Goal: Feedback & Contribution: Leave review/rating

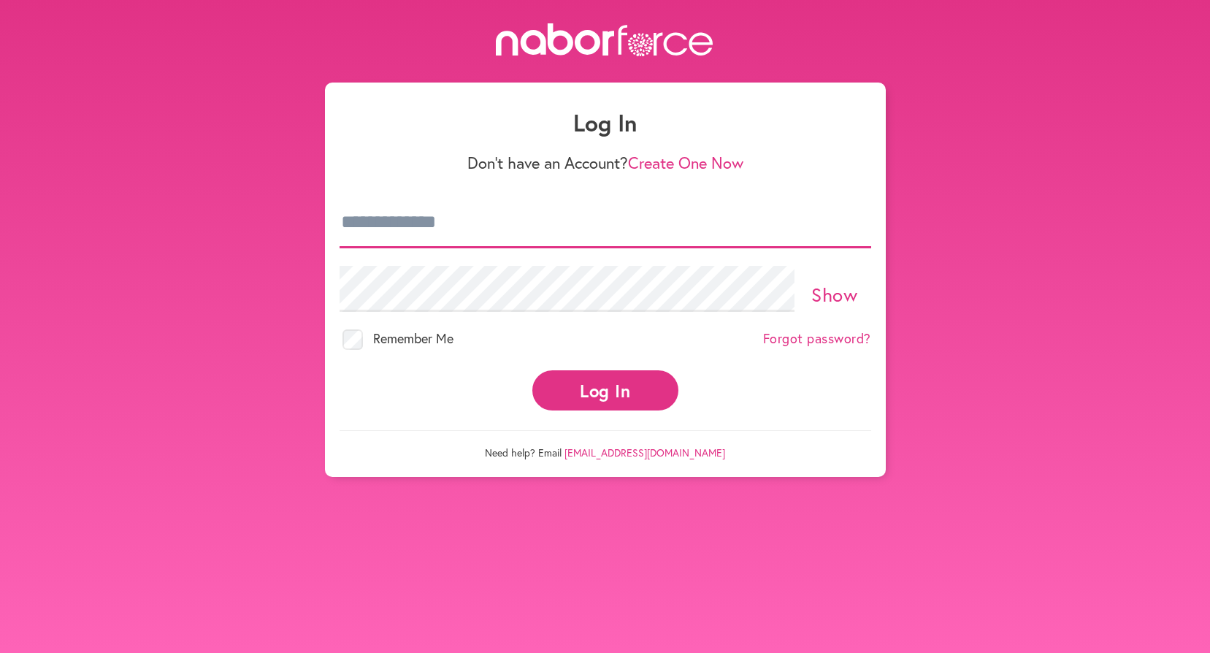
type input "**********"
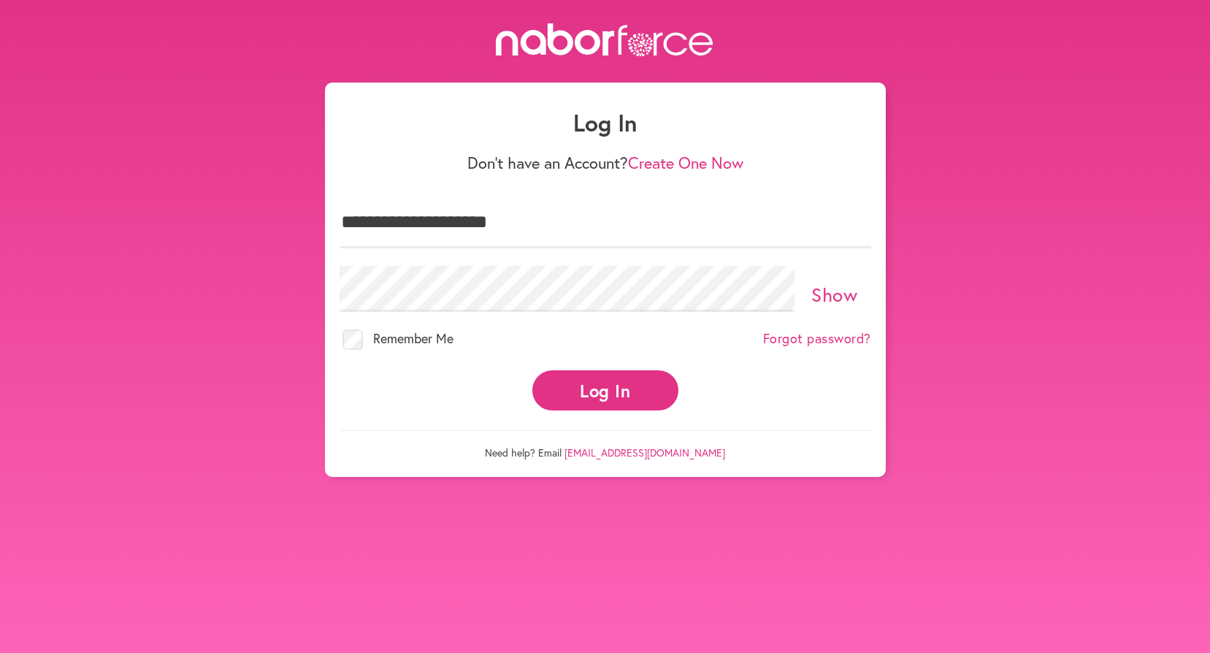
click at [587, 386] on button "Log In" at bounding box center [605, 390] width 146 height 40
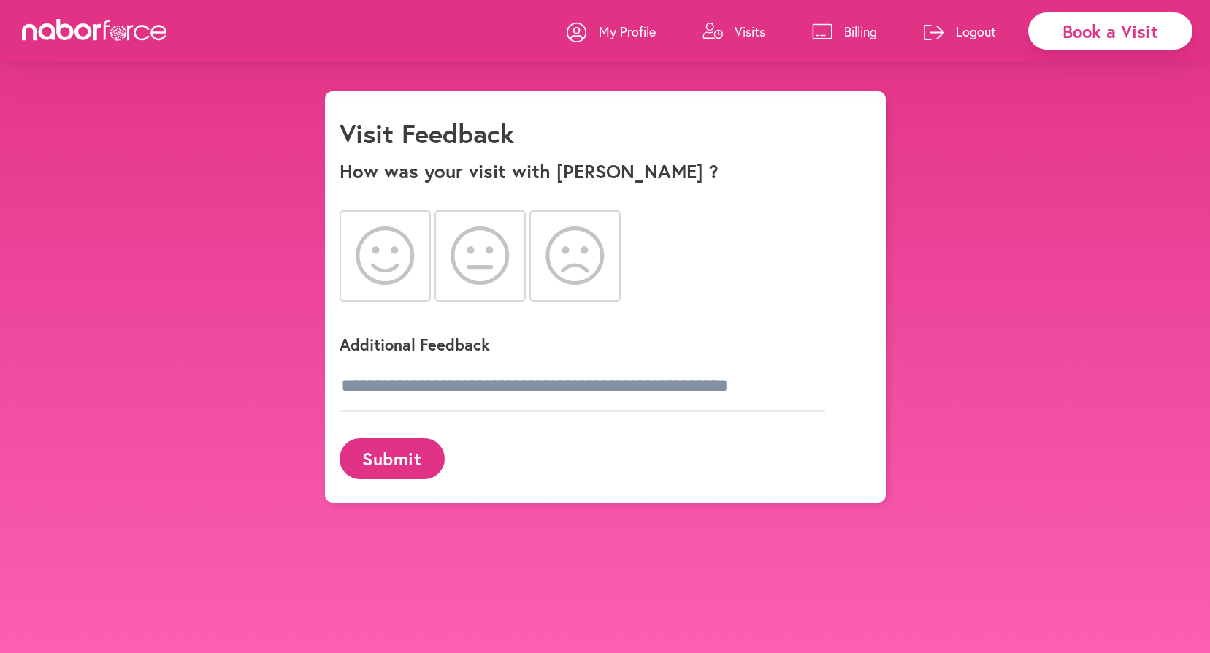
click at [361, 274] on icon at bounding box center [385, 255] width 59 height 58
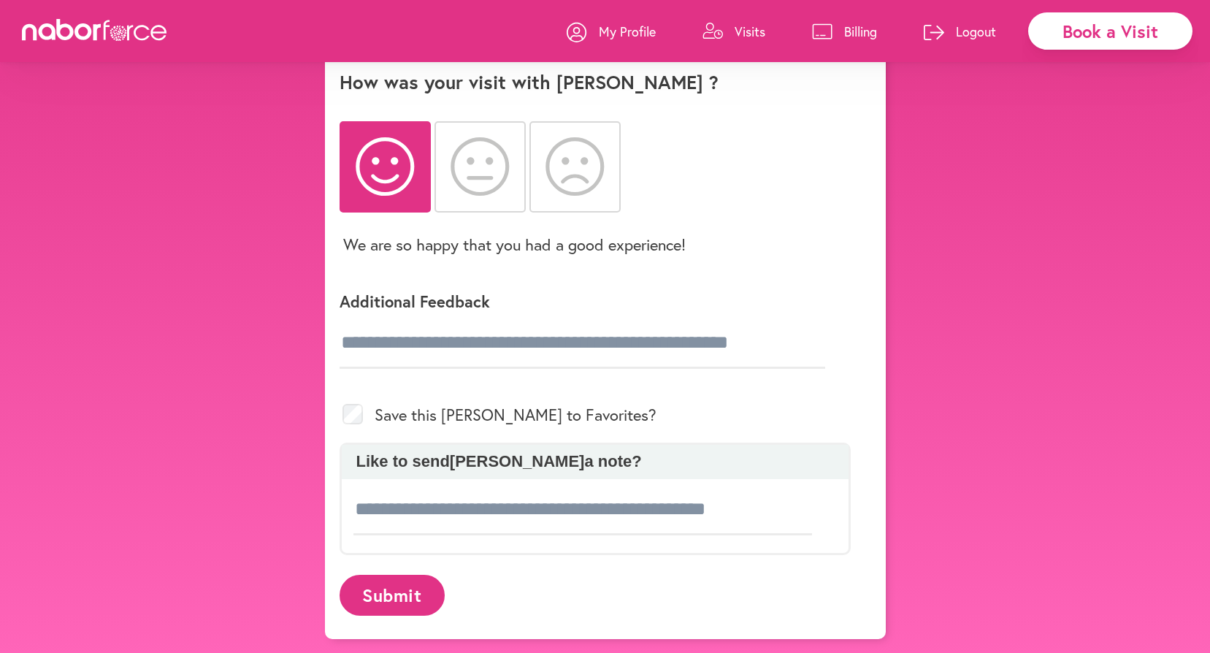
scroll to position [91, 0]
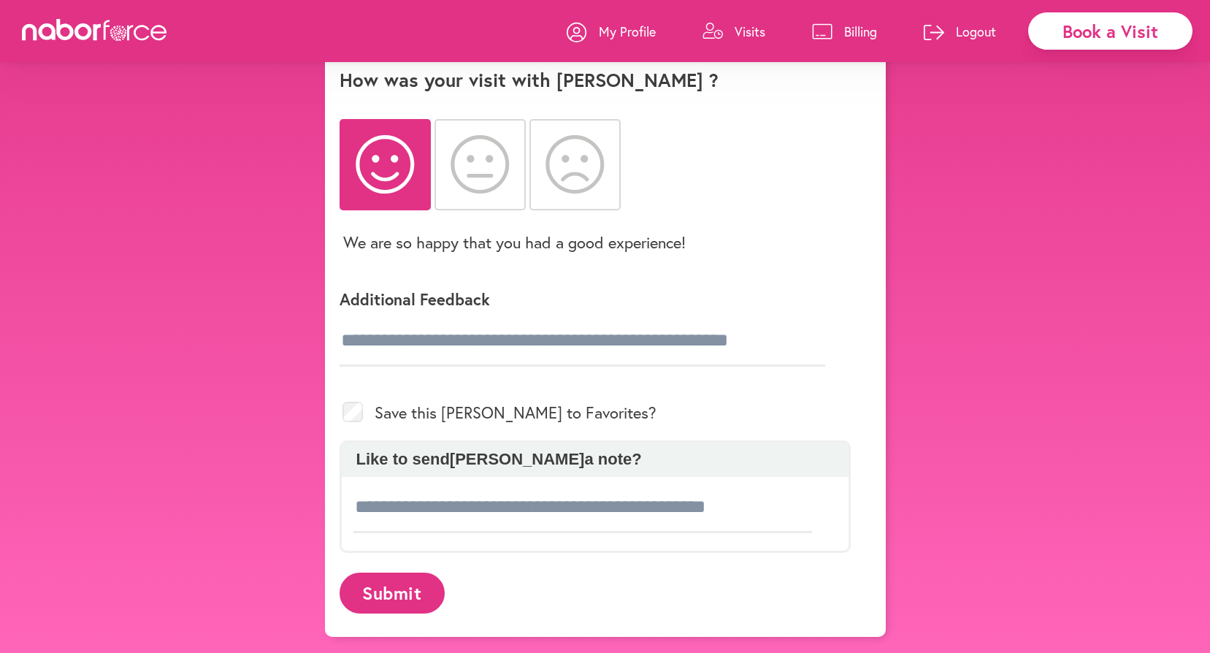
click at [489, 414] on div "Save this [PERSON_NAME] to Favorites?" at bounding box center [595, 412] width 511 height 56
click at [557, 411] on div "Save this [PERSON_NAME] to Favorites?" at bounding box center [595, 412] width 511 height 56
click at [407, 603] on button "Submit" at bounding box center [392, 593] width 105 height 40
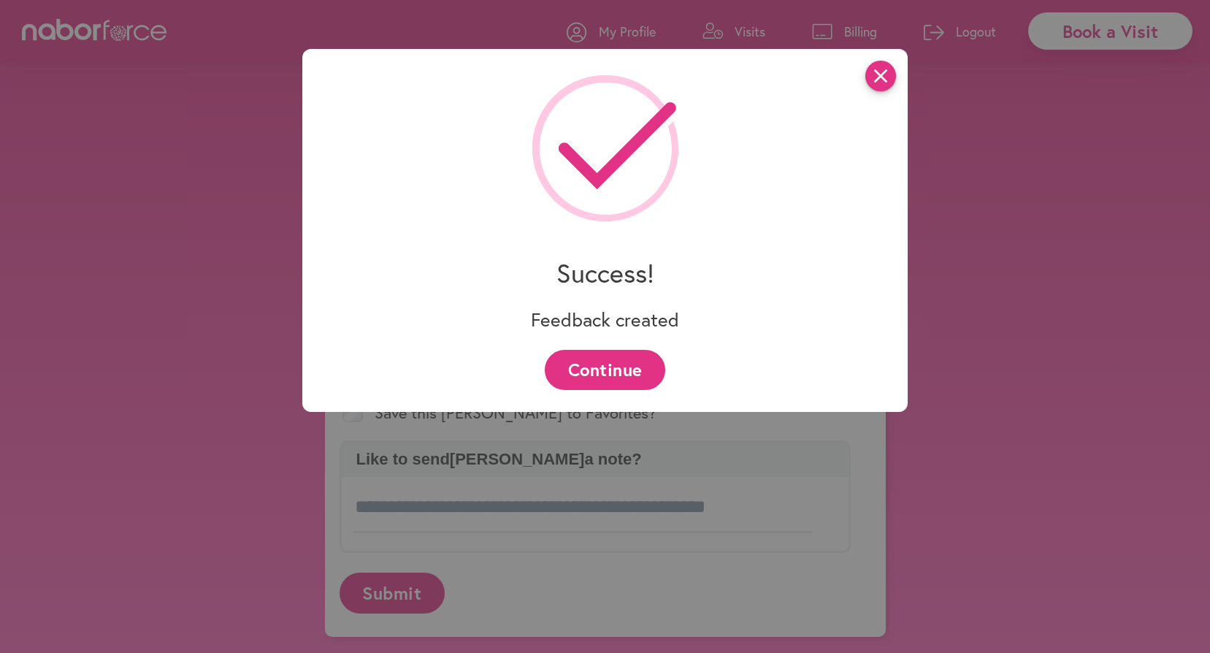
click at [889, 76] on icon "close" at bounding box center [880, 76] width 31 height 31
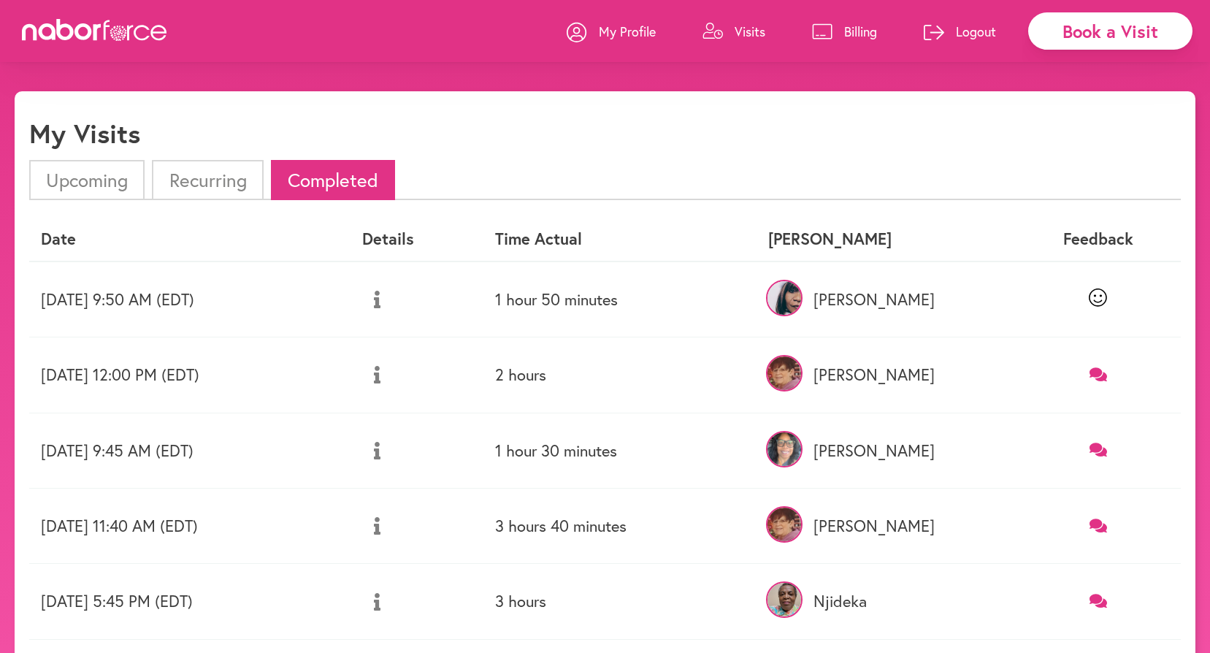
click at [971, 30] on p "Logout" at bounding box center [976, 32] width 40 height 18
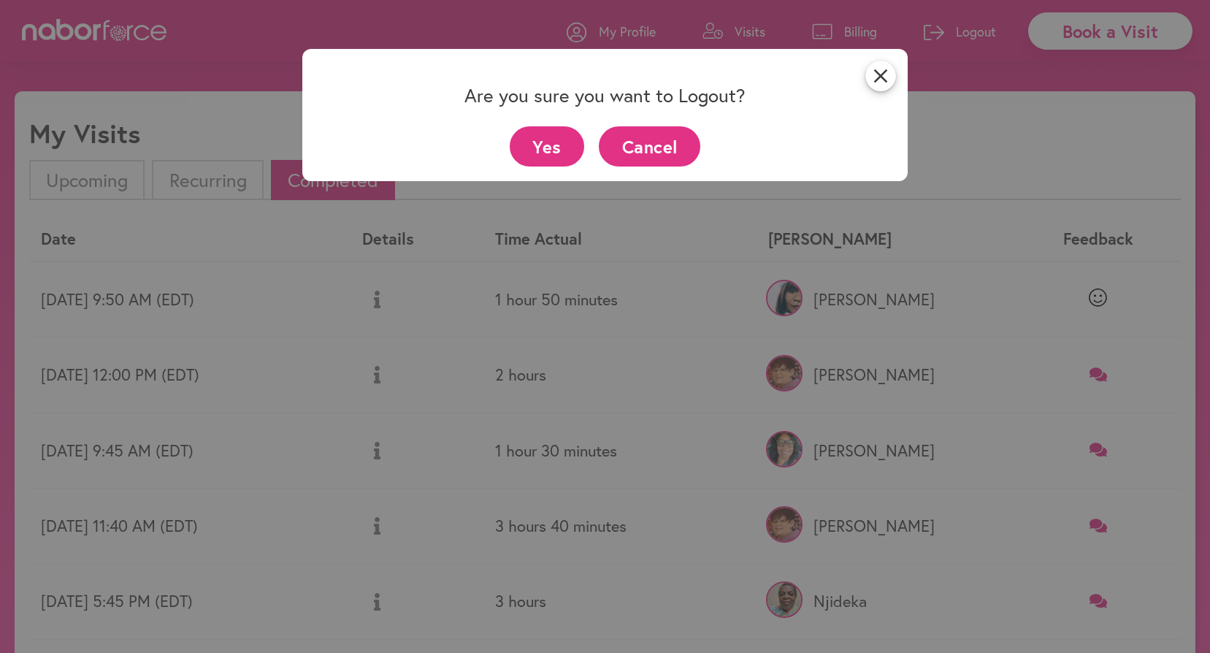
click at [543, 143] on button "Yes" at bounding box center [547, 146] width 75 height 40
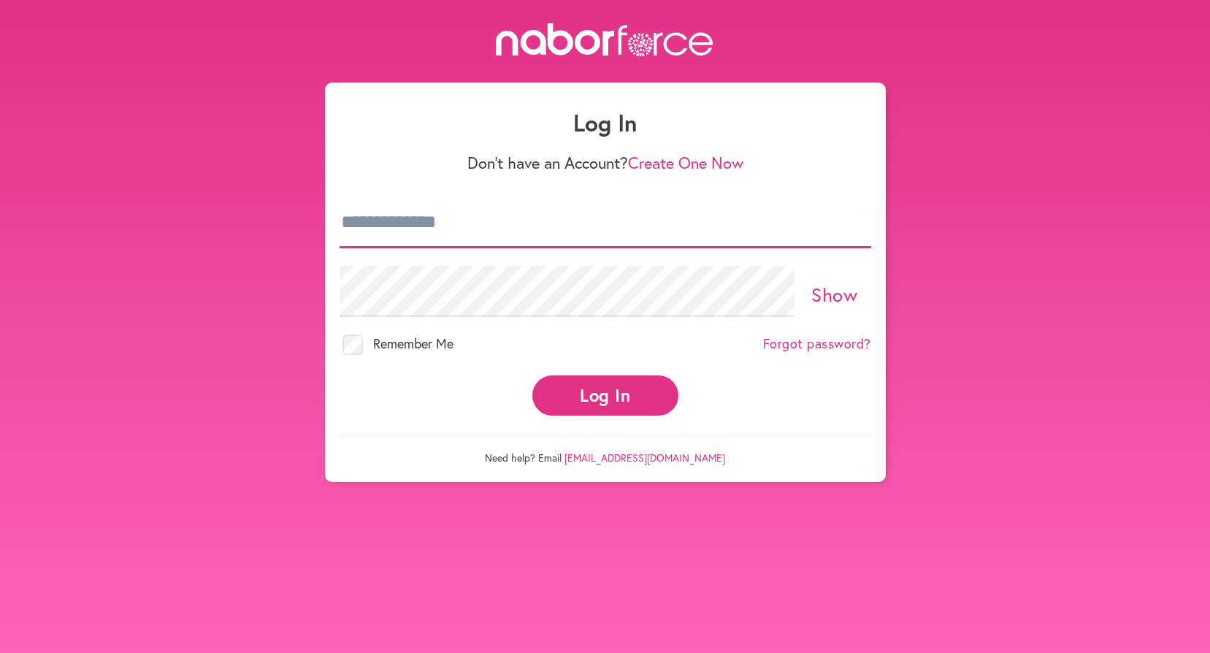
type input "**********"
